Goal: Information Seeking & Learning: Learn about a topic

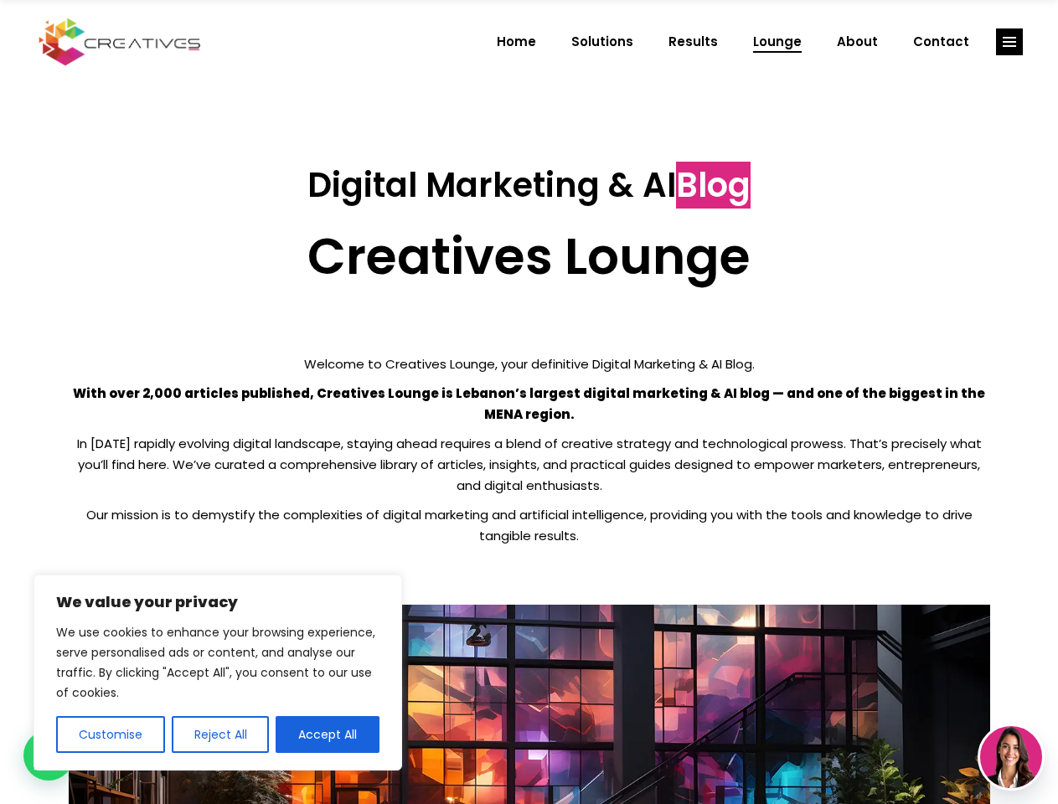
click at [529, 402] on p "With over 2,000 articles published, Creatives Lounge is Lebanon’s largest digit…" at bounding box center [529, 404] width 921 height 42
click at [110, 735] on button "Customise" at bounding box center [110, 734] width 109 height 37
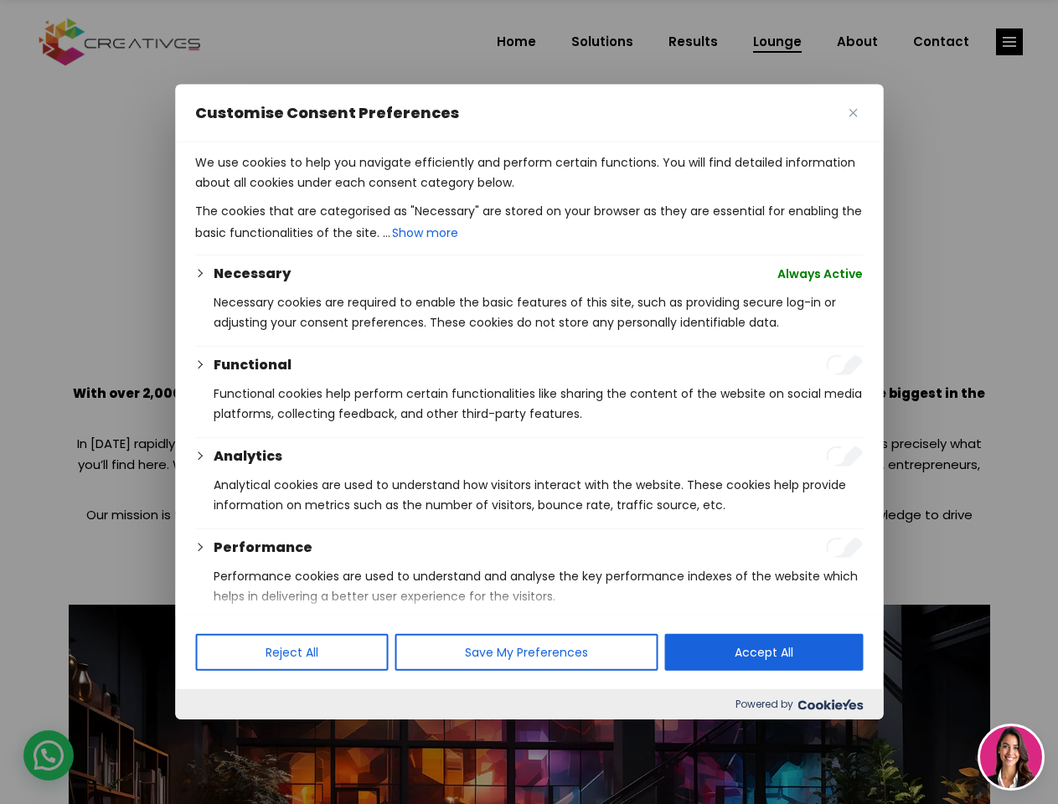
click at [219, 735] on div at bounding box center [529, 402] width 1058 height 804
click at [328, 193] on p "We use cookies to help you navigate efficiently and perform certain functions. …" at bounding box center [529, 172] width 668 height 40
click at [1009, 42] on div at bounding box center [529, 402] width 1058 height 804
click at [1011, 757] on img at bounding box center [1011, 757] width 62 height 62
